Goal: Information Seeking & Learning: Learn about a topic

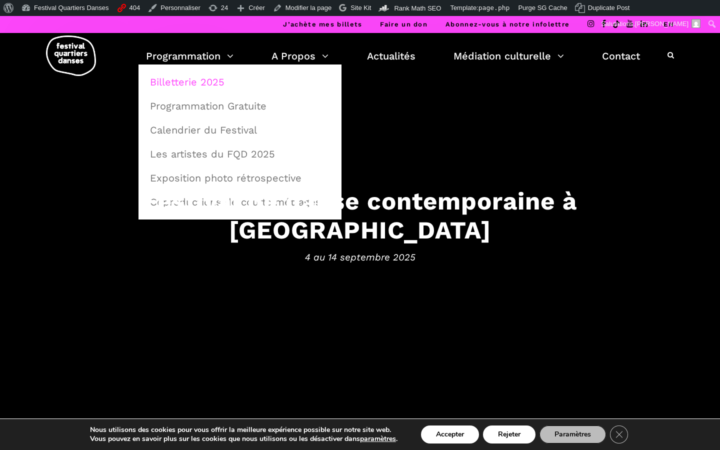
click at [192, 82] on link "Billetterie 2025" at bounding box center [240, 82] width 192 height 23
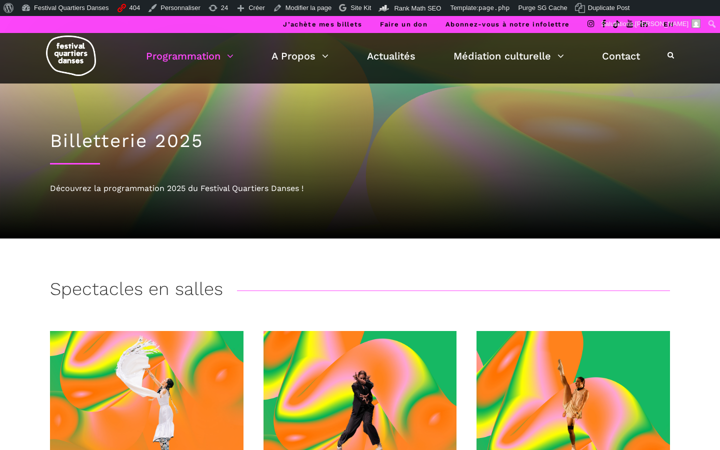
click at [192, 82] on div "Programmation Billetterie 2025 Programmation Gratuite Calendrier du Festival Le…" at bounding box center [360, 58] width 705 height 51
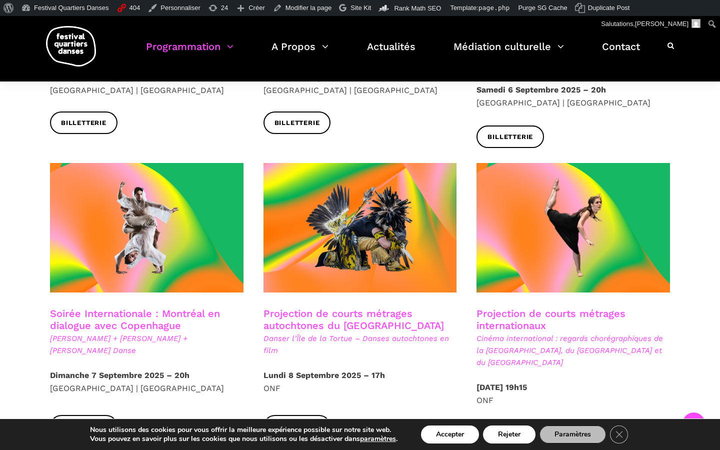
scroll to position [484, 0]
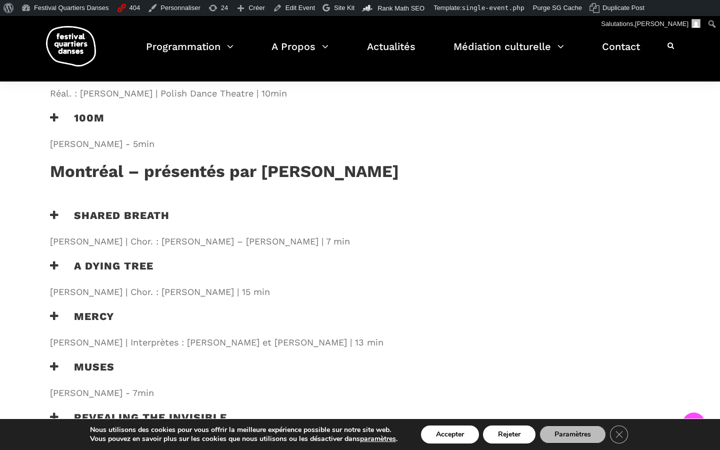
scroll to position [1088, 0]
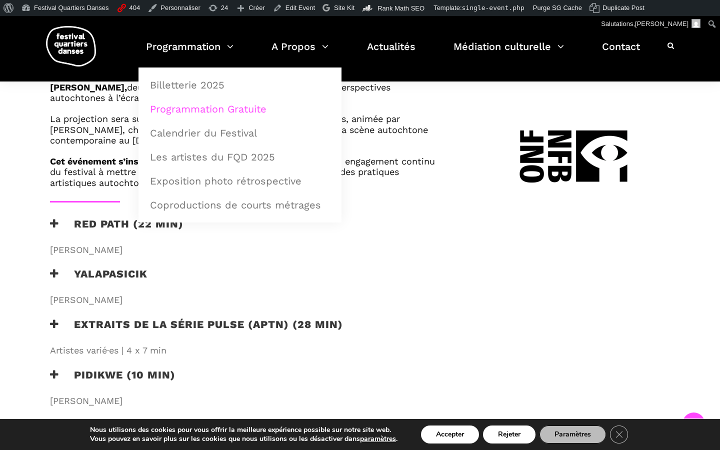
scroll to position [596, 0]
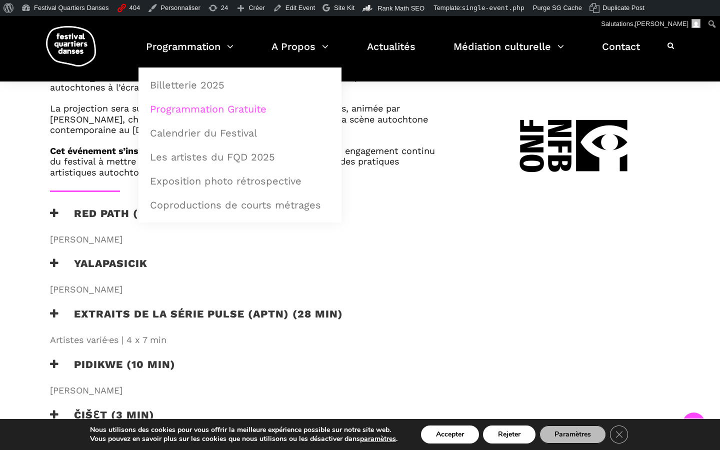
click at [251, 115] on link "Programmation Gratuite" at bounding box center [240, 109] width 192 height 23
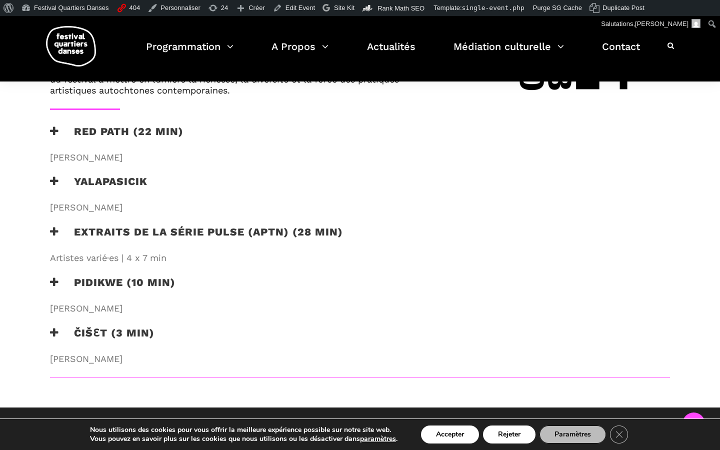
scroll to position [654, 0]
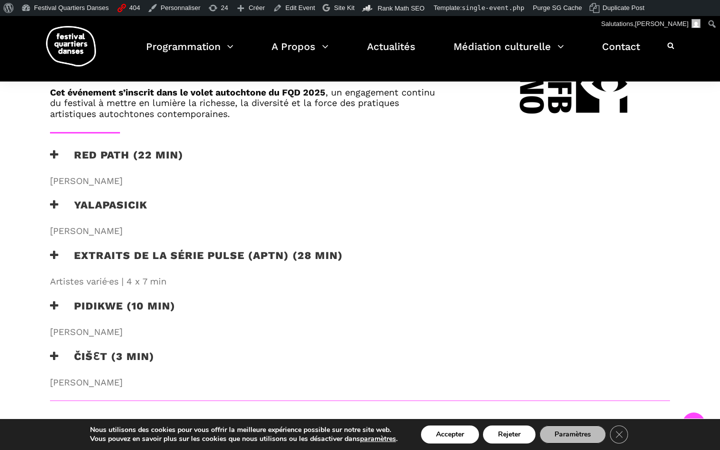
click at [116, 249] on h3 "Extraits de la série PULSE (APTN) (28 min)" at bounding box center [196, 261] width 293 height 25
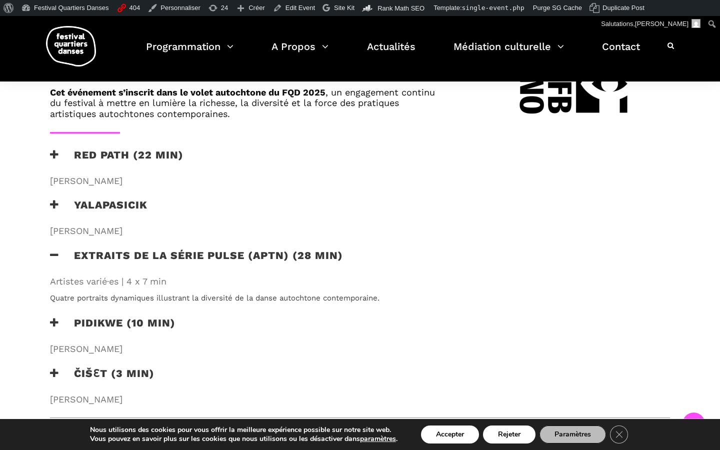
click at [116, 249] on h3 "Extraits de la série PULSE (APTN) (28 min)" at bounding box center [196, 261] width 293 height 25
